Goal: Information Seeking & Learning: Learn about a topic

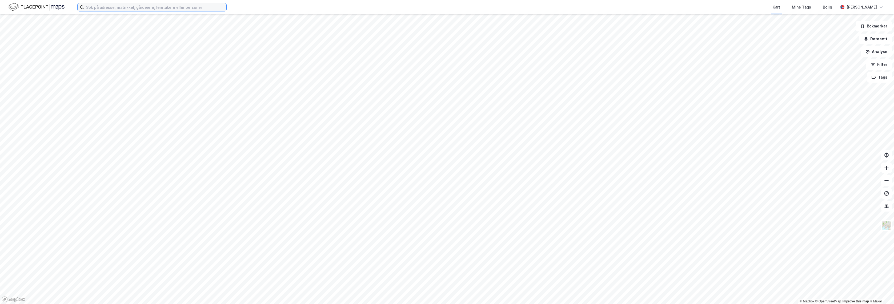
click at [171, 9] on input at bounding box center [155, 7] width 142 height 8
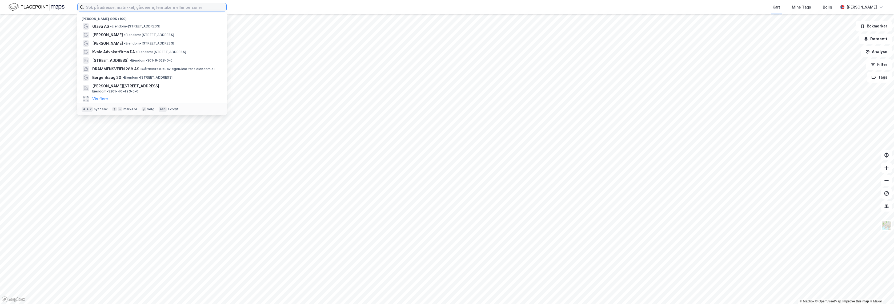
paste input "[STREET_ADDRESS]"
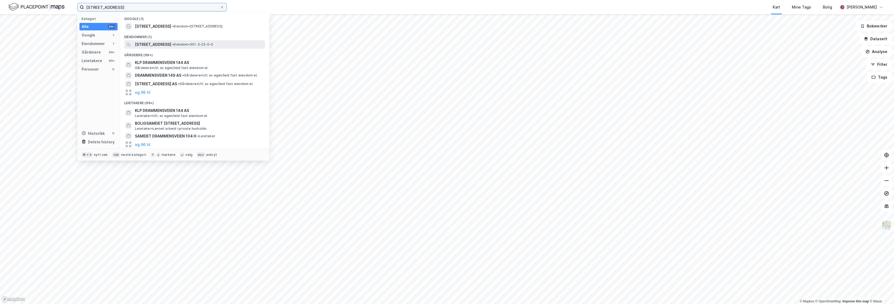
type input "[STREET_ADDRESS]"
click at [171, 45] on span "[STREET_ADDRESS]" at bounding box center [153, 44] width 36 height 6
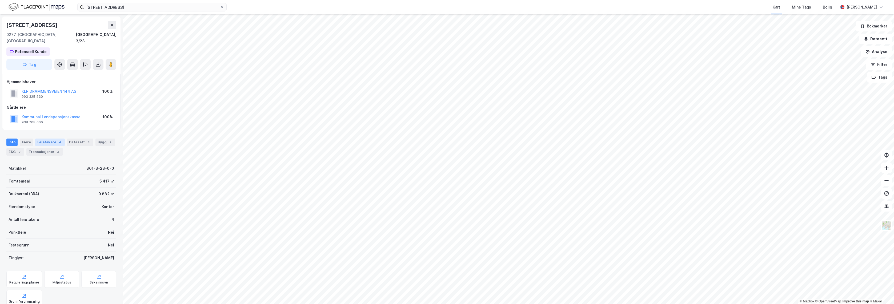
click at [51, 139] on div "Leietakere 4" at bounding box center [50, 142] width 30 height 7
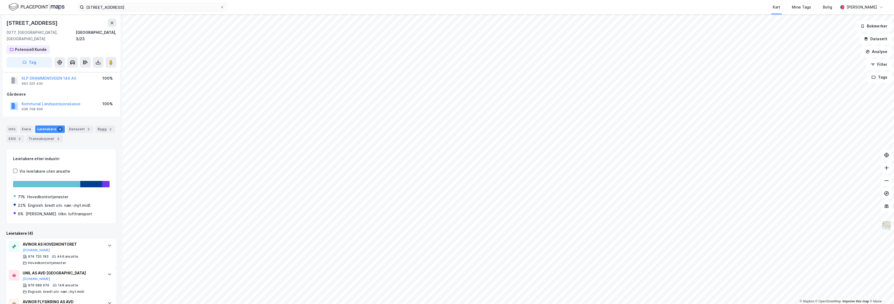
scroll to position [69, 0]
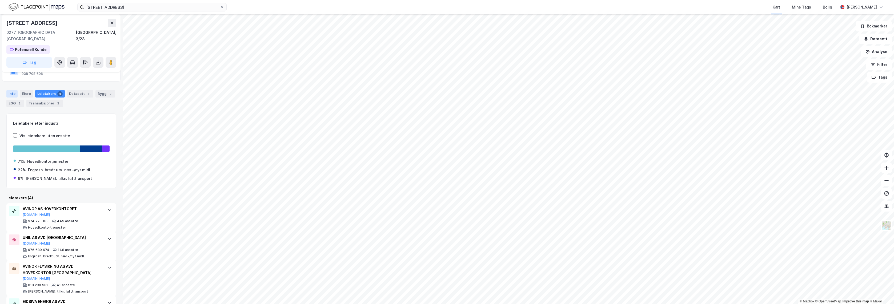
click at [10, 90] on div "Info" at bounding box center [11, 93] width 11 height 7
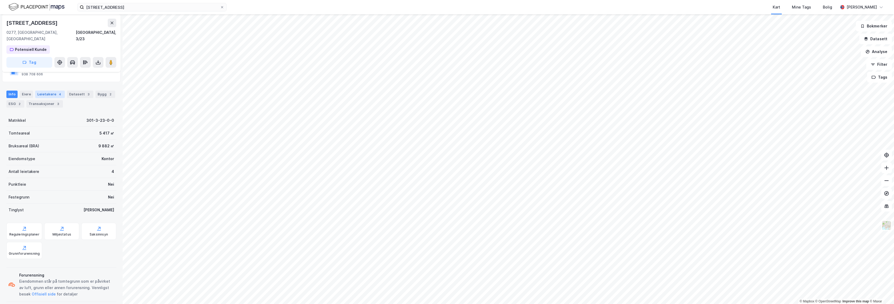
click at [50, 91] on div "Leietakere 4" at bounding box center [50, 94] width 30 height 7
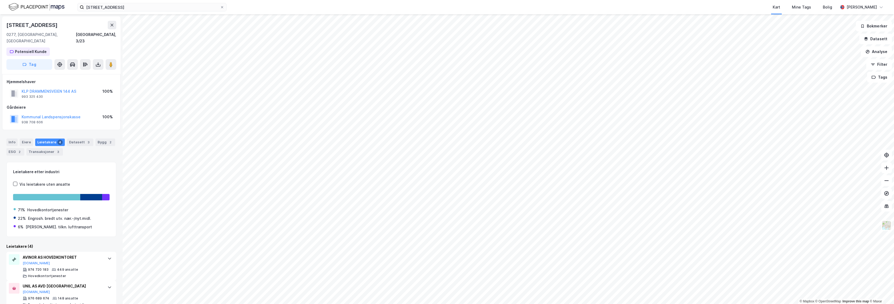
scroll to position [69, 0]
